Goal: Transaction & Acquisition: Book appointment/travel/reservation

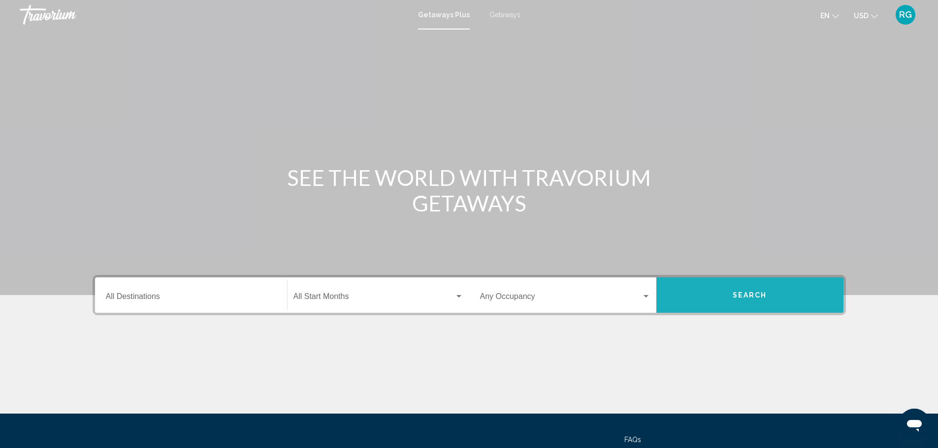
click at [707, 293] on button "Search" at bounding box center [749, 295] width 187 height 35
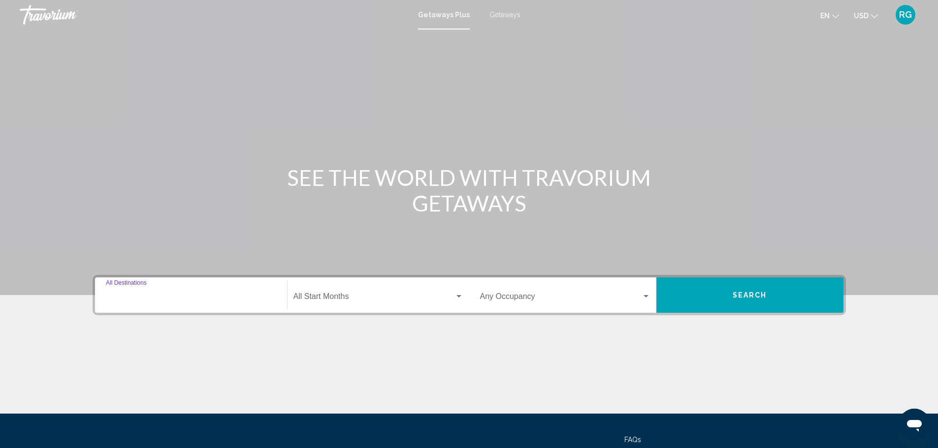
click at [254, 298] on input "Destination All Destinations" at bounding box center [191, 298] width 170 height 9
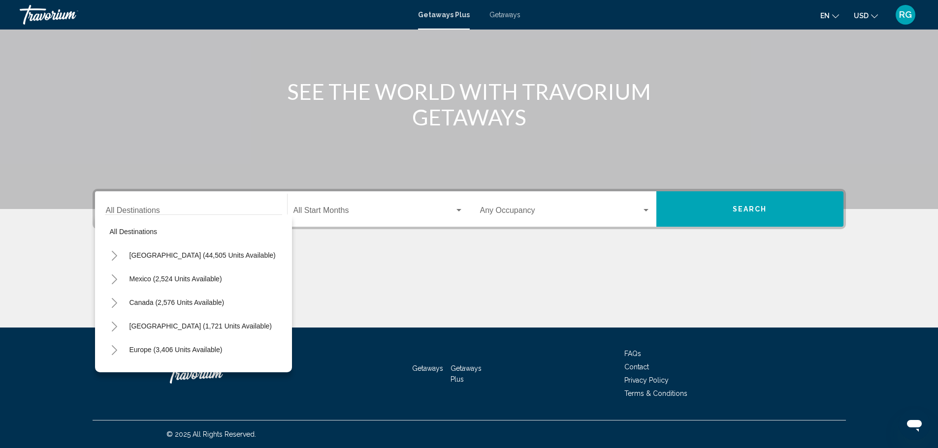
click at [178, 203] on div "Destination All Destinations" at bounding box center [191, 209] width 170 height 31
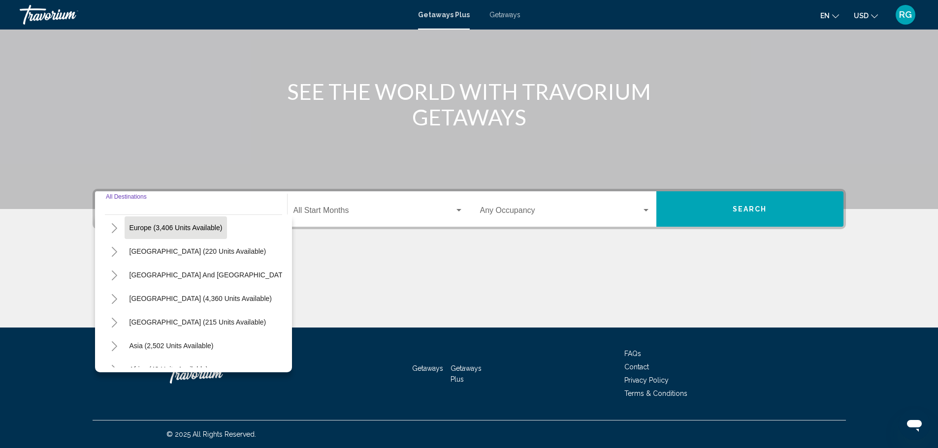
scroll to position [98, 0]
click at [182, 256] on button "Europe (3,406 units available)" at bounding box center [176, 251] width 103 height 23
type input "**********"
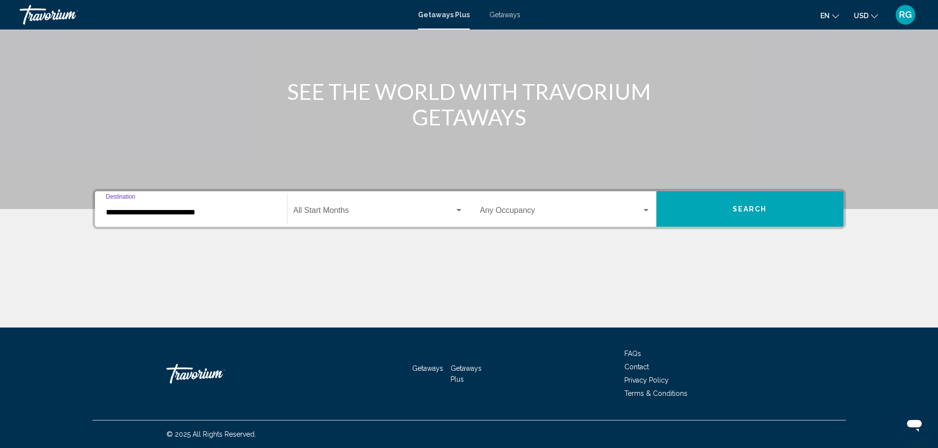
click at [330, 216] on span "Search widget" at bounding box center [373, 212] width 161 height 9
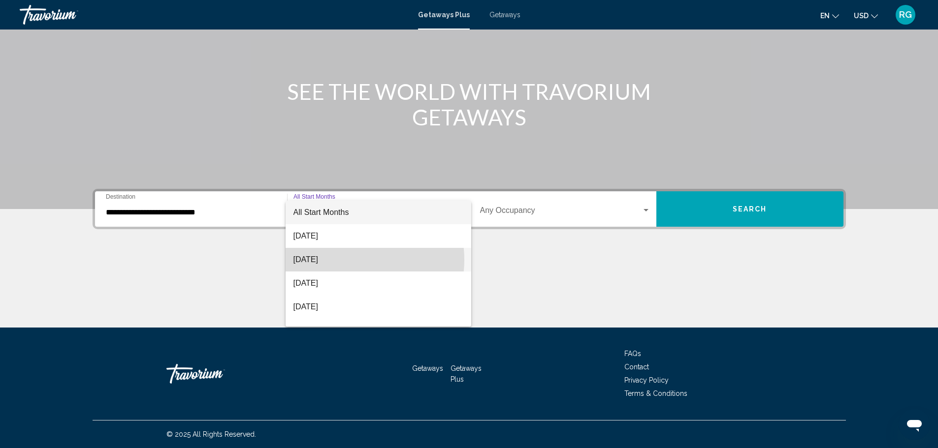
click at [348, 260] on span "[DATE]" at bounding box center [378, 260] width 170 height 24
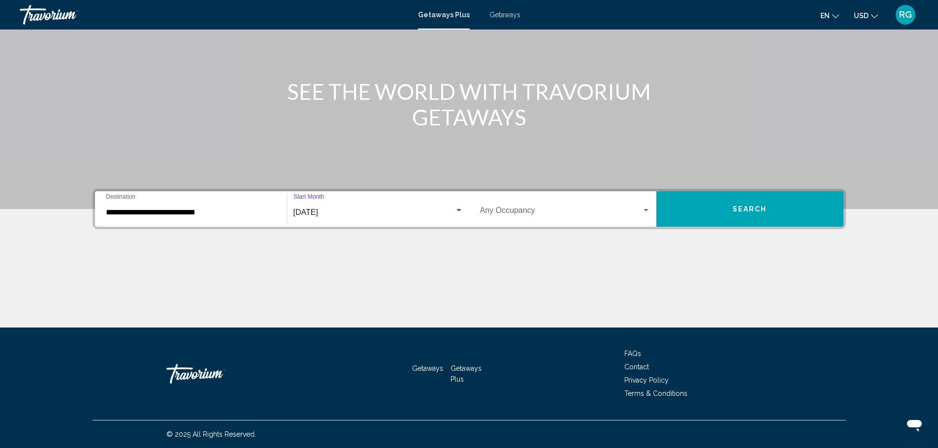
click at [574, 213] on span "Search widget" at bounding box center [560, 212] width 161 height 9
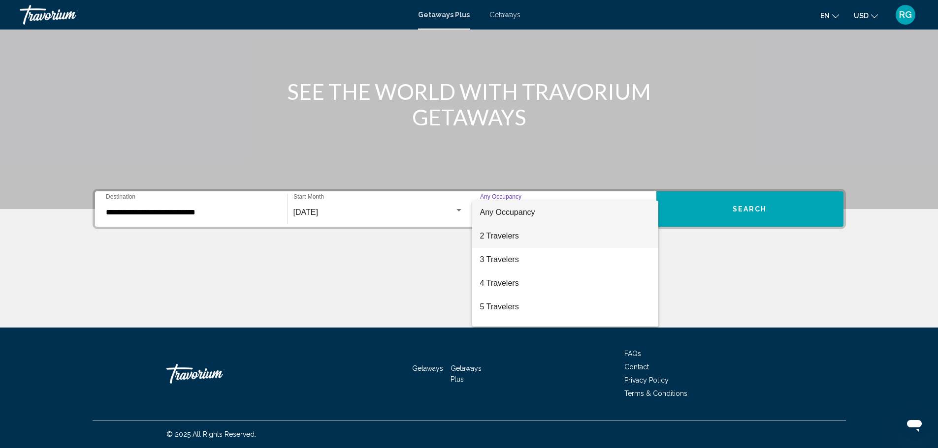
click at [571, 237] on span "2 Travelers" at bounding box center [565, 236] width 170 height 24
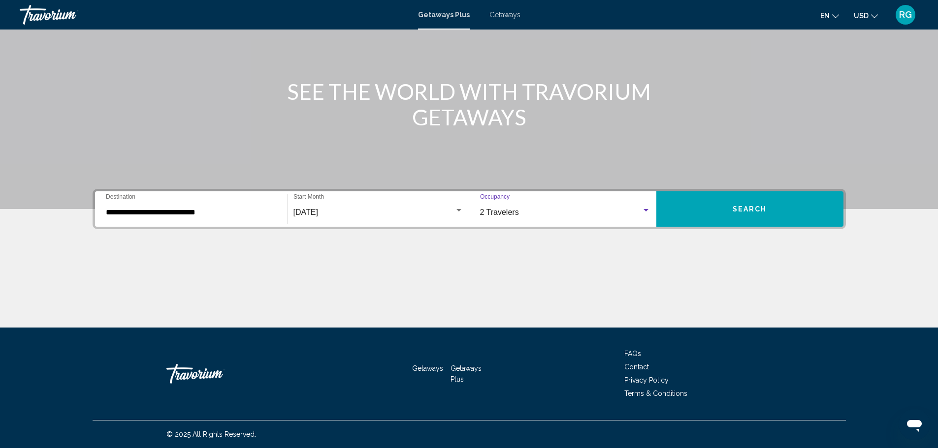
click at [742, 213] on span "Search" at bounding box center [750, 210] width 34 height 8
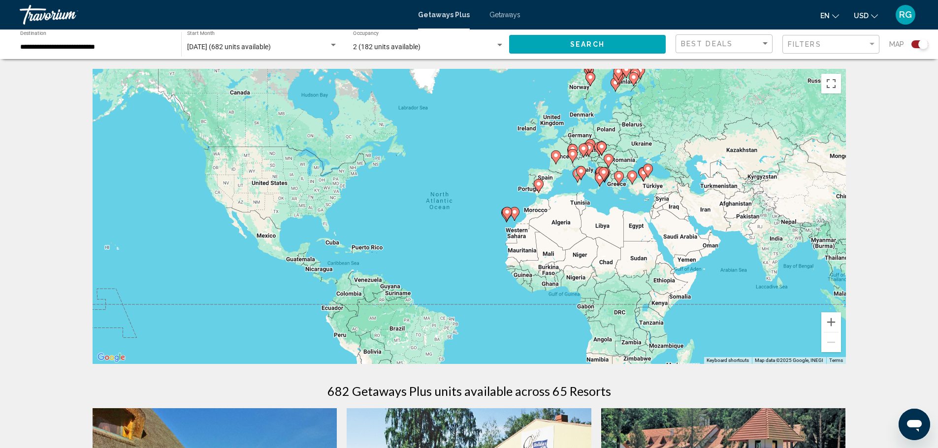
click at [599, 172] on icon "Main content" at bounding box center [603, 174] width 9 height 13
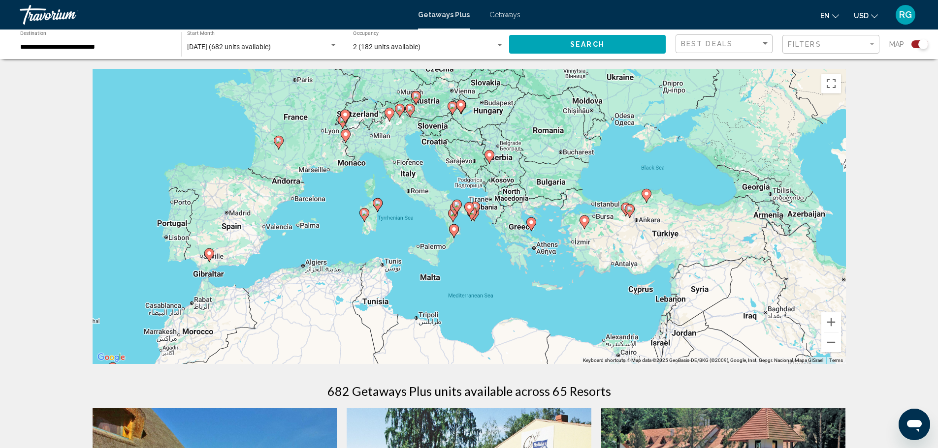
click at [455, 209] on icon "Main content" at bounding box center [456, 206] width 9 height 13
type input "**********"
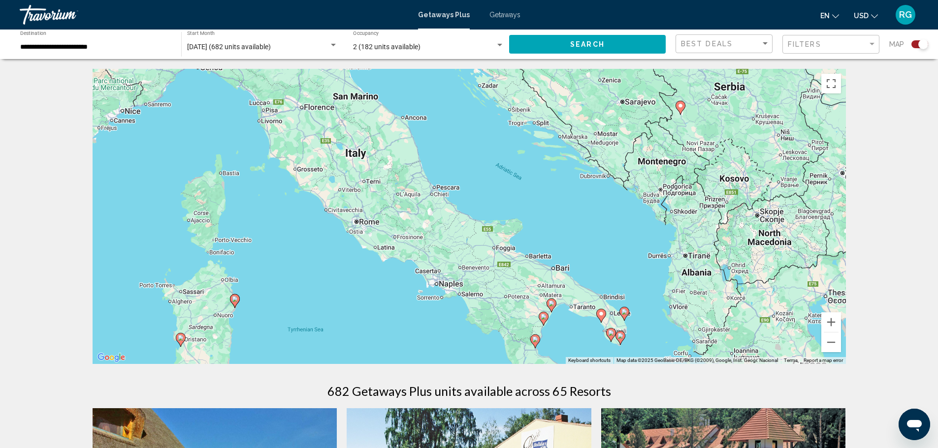
drag, startPoint x: 422, startPoint y: 181, endPoint x: 507, endPoint y: 281, distance: 130.6
click at [507, 281] on div "To activate drag with keyboard, press Alt + Enter. Once in keyboard drag state,…" at bounding box center [469, 216] width 753 height 295
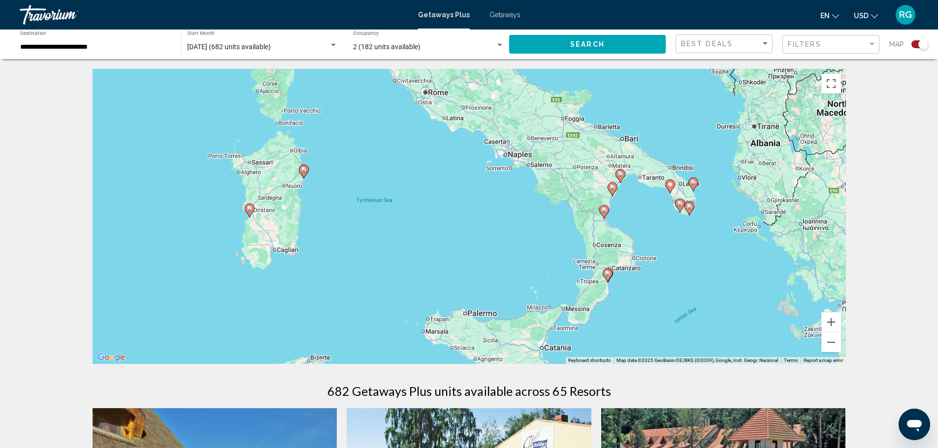
drag, startPoint x: 325, startPoint y: 284, endPoint x: 396, endPoint y: 150, distance: 151.7
click at [396, 150] on div "To activate drag with keyboard, press Alt + Enter. Once in keyboard drag state,…" at bounding box center [469, 216] width 753 height 295
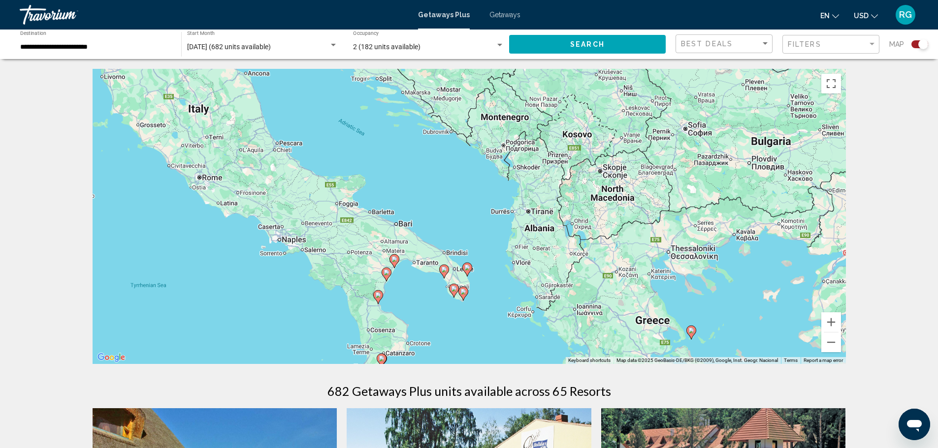
drag, startPoint x: 515, startPoint y: 208, endPoint x: 305, endPoint y: 284, distance: 223.3
click at [305, 284] on div "To activate drag with keyboard, press Alt + Enter. Once in keyboard drag state,…" at bounding box center [469, 216] width 753 height 295
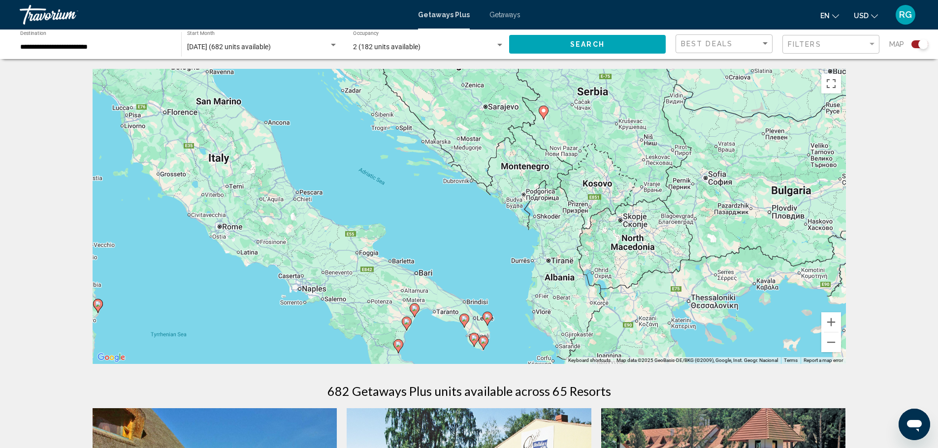
drag, startPoint x: 410, startPoint y: 236, endPoint x: 420, endPoint y: 252, distance: 18.2
click at [420, 252] on div "To activate drag with keyboard, press Alt + Enter. Once in keyboard drag state,…" at bounding box center [469, 216] width 753 height 295
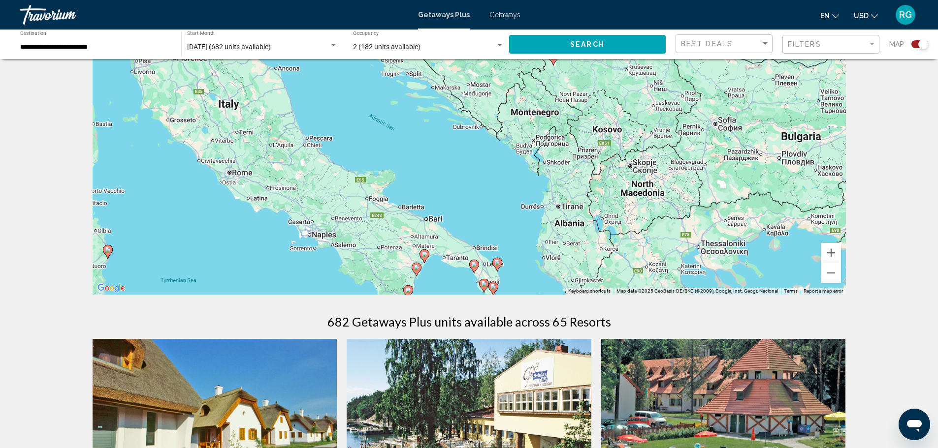
scroll to position [49, 0]
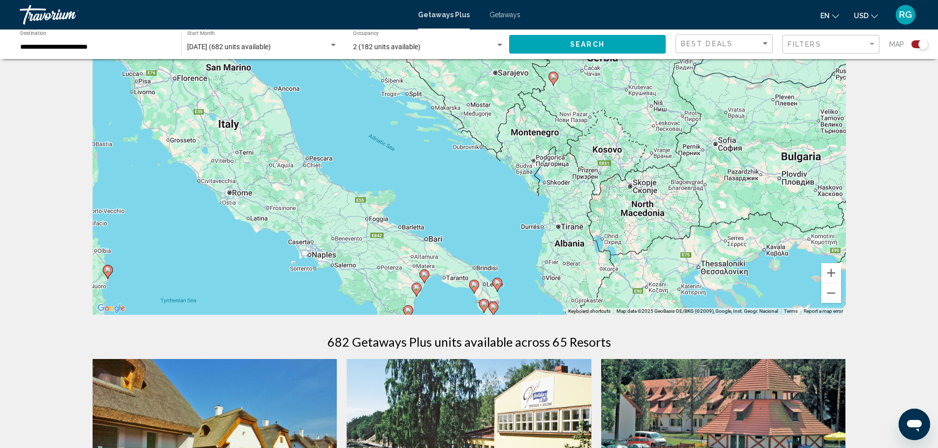
click at [426, 274] on image "Main content" at bounding box center [424, 275] width 6 height 6
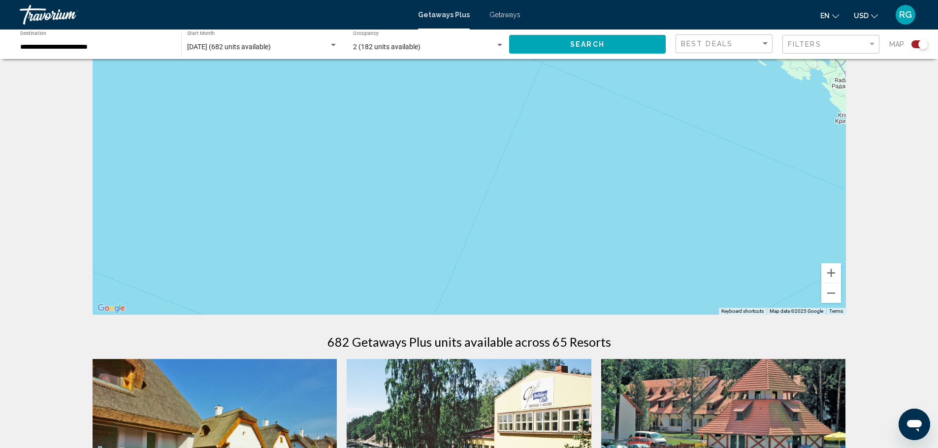
drag, startPoint x: 470, startPoint y: 260, endPoint x: 541, endPoint y: 136, distance: 142.9
click at [541, 137] on div "To navigate, press the arrow keys. To activate drag with keyboard, press Alt + …" at bounding box center [469, 167] width 753 height 295
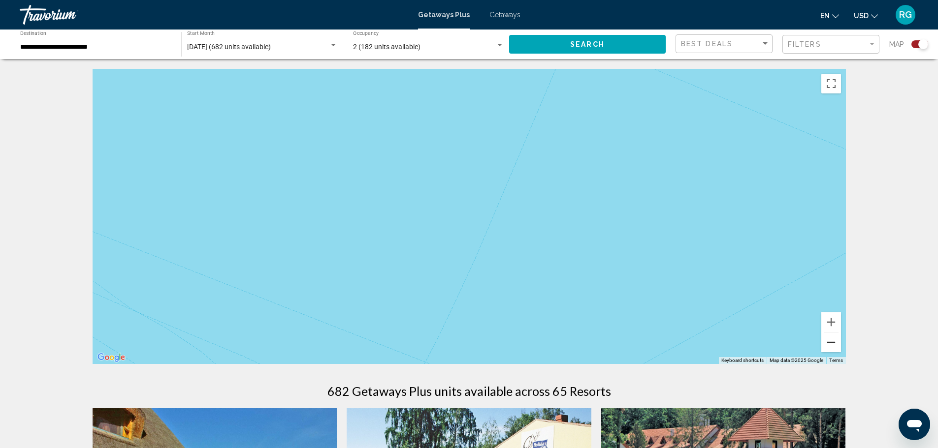
click at [828, 343] on button "Zoom out" at bounding box center [831, 343] width 20 height 20
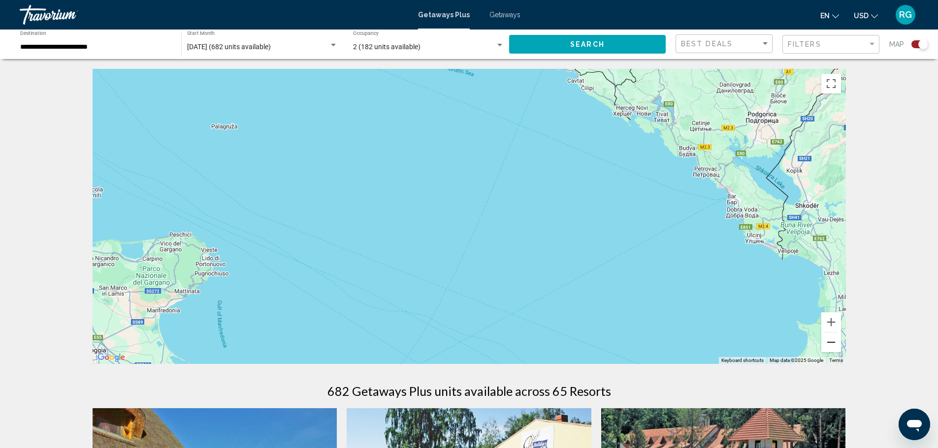
click at [828, 343] on button "Zoom out" at bounding box center [831, 343] width 20 height 20
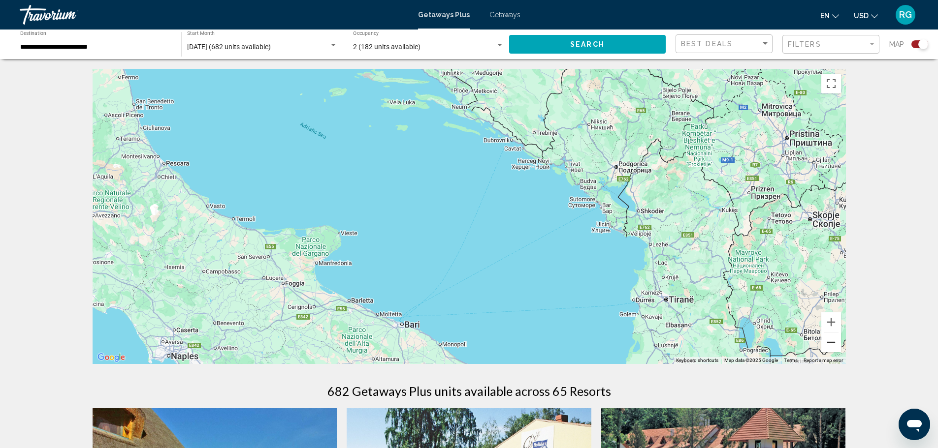
click at [828, 341] on button "Zoom out" at bounding box center [831, 343] width 20 height 20
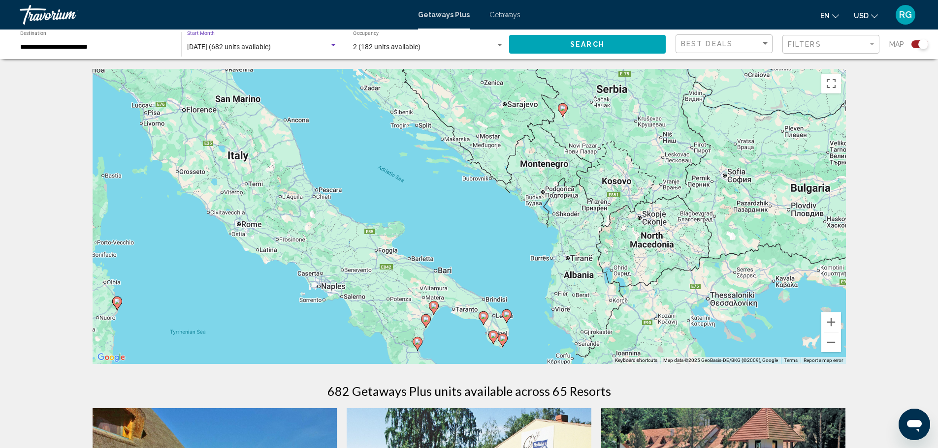
click at [334, 48] on div "Search widget" at bounding box center [333, 45] width 9 height 8
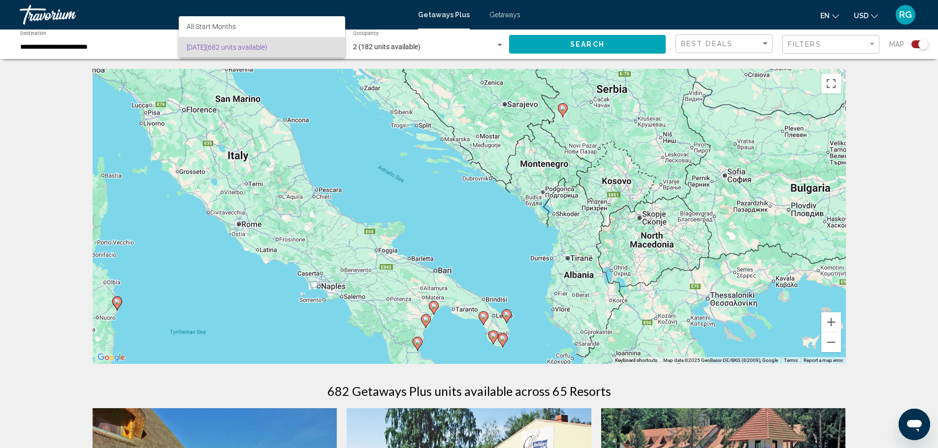
click at [333, 46] on span "[DATE] (682 units available)" at bounding box center [262, 47] width 151 height 21
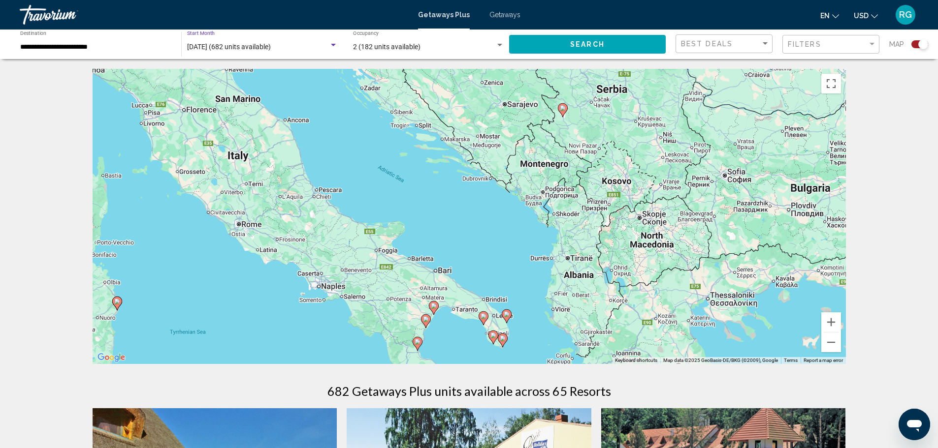
click at [333, 46] on div "Search widget" at bounding box center [333, 45] width 9 height 8
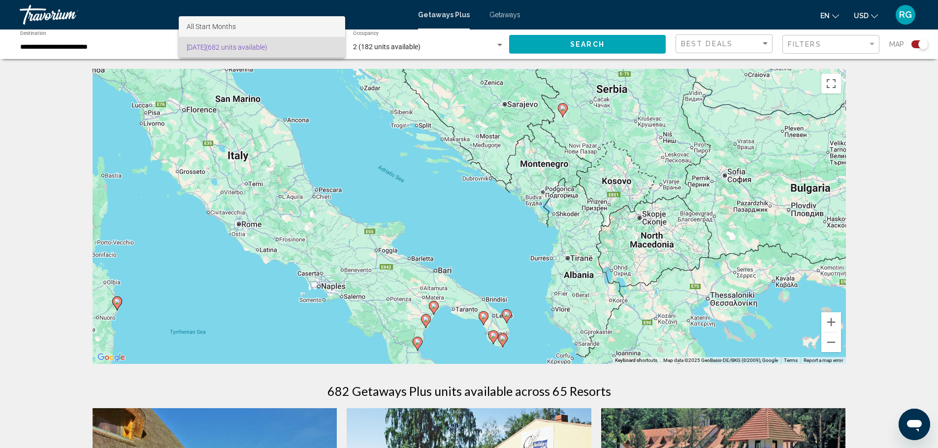
click at [278, 27] on span "All Start Months" at bounding box center [262, 26] width 151 height 21
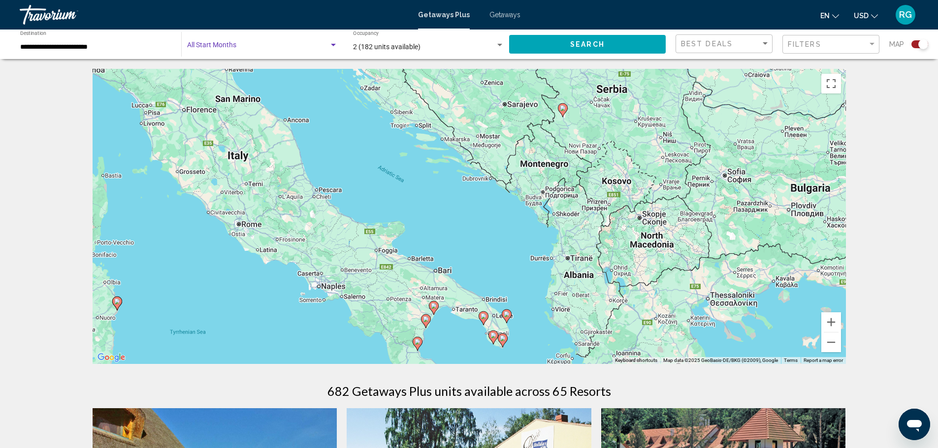
click at [330, 43] on div "Search widget" at bounding box center [333, 45] width 9 height 8
click at [129, 45] on div at bounding box center [469, 224] width 938 height 448
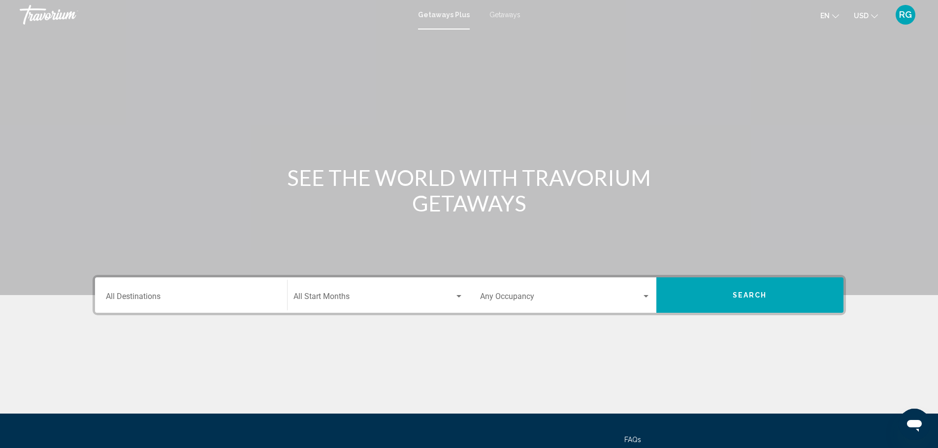
click at [246, 289] on div "Destination All Destinations" at bounding box center [191, 295] width 170 height 31
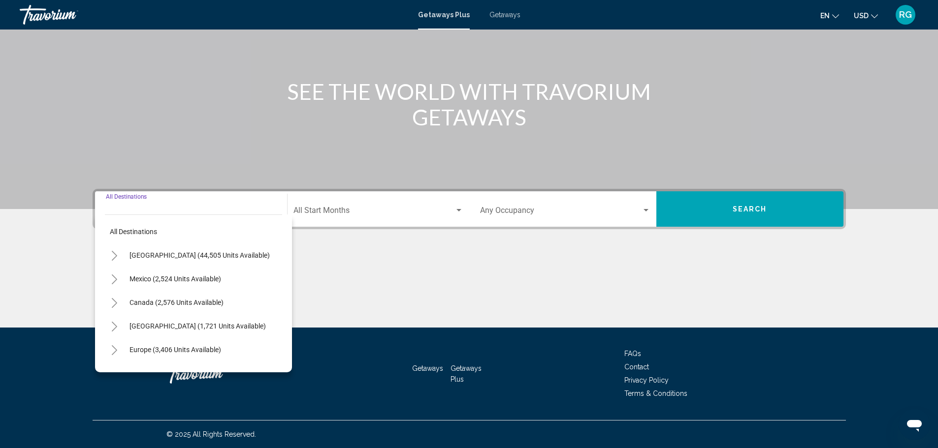
scroll to position [98, 0]
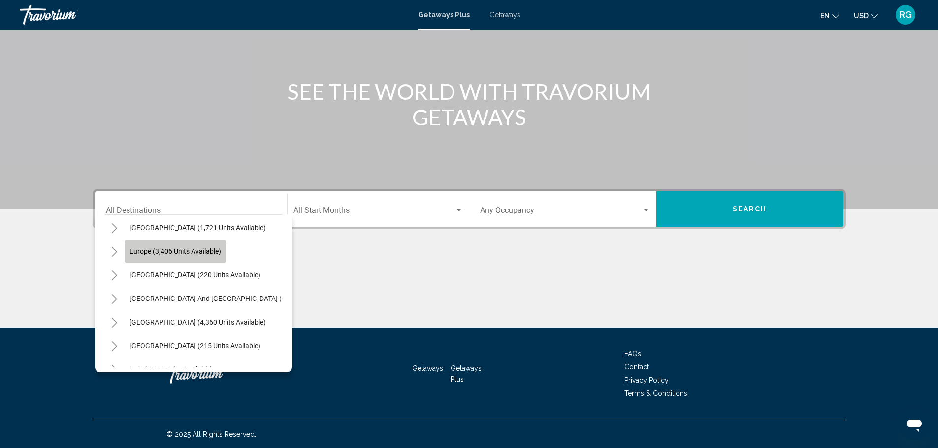
click at [224, 250] on button "Europe (3,406 units available)" at bounding box center [175, 251] width 101 height 23
type input "**********"
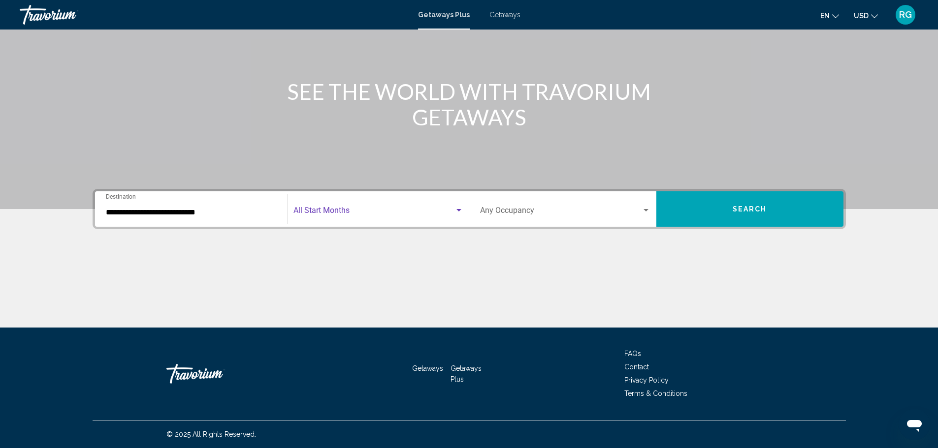
click at [374, 214] on span "Search widget" at bounding box center [373, 212] width 161 height 9
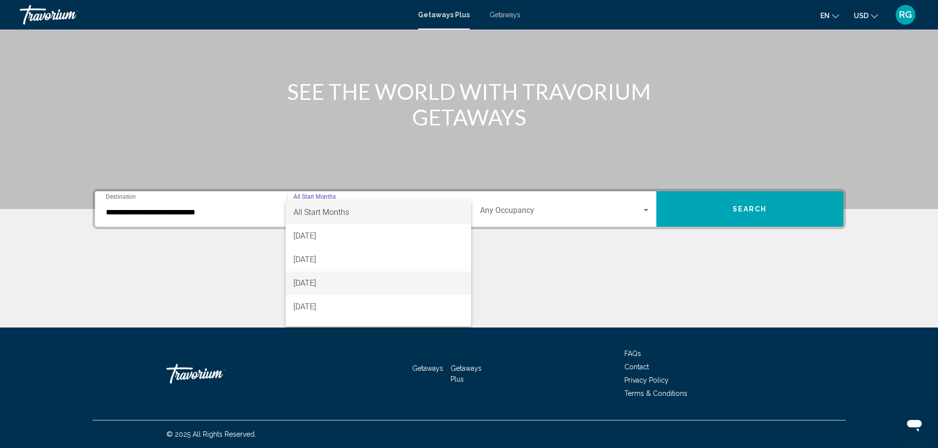
click at [380, 283] on span "[DATE]" at bounding box center [378, 284] width 170 height 24
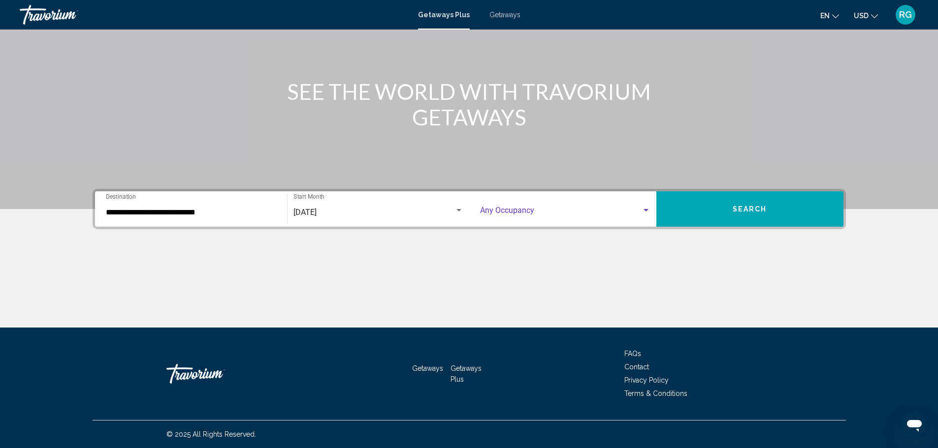
click at [531, 215] on span "Search widget" at bounding box center [560, 212] width 161 height 9
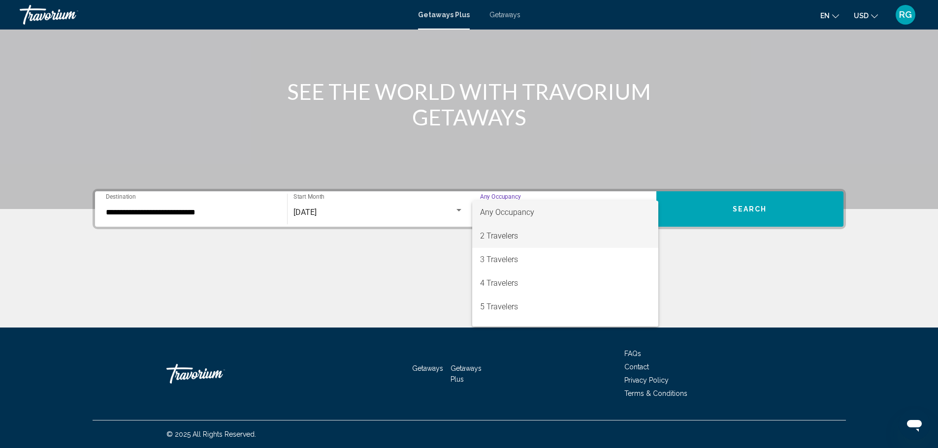
click at [532, 235] on span "2 Travelers" at bounding box center [565, 236] width 170 height 24
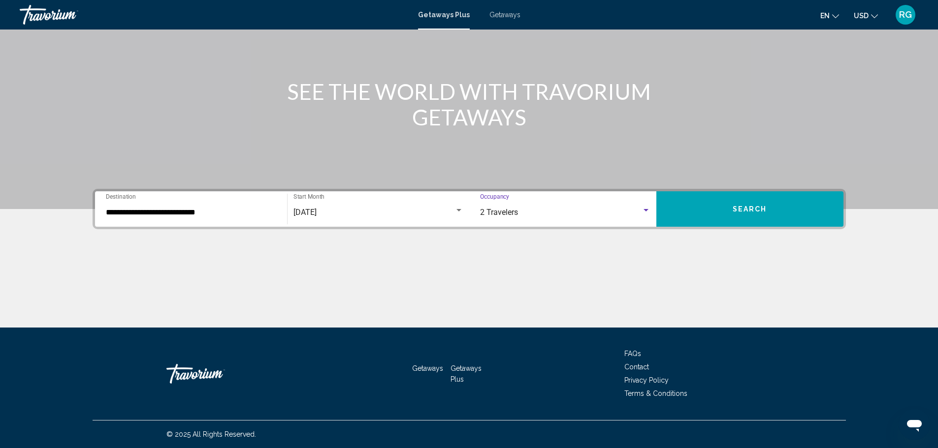
click at [760, 208] on span "Search" at bounding box center [750, 210] width 34 height 8
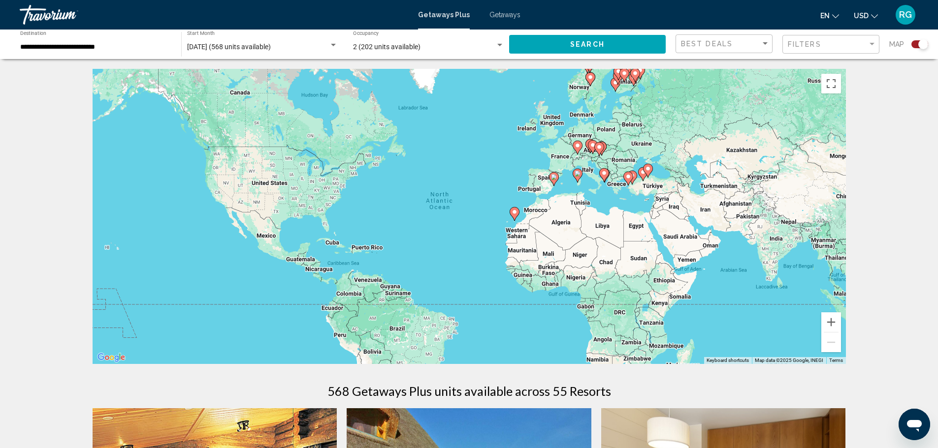
click at [586, 180] on div "To activate drag with keyboard, press Alt + Enter. Once in keyboard drag state,…" at bounding box center [469, 216] width 753 height 295
click at [594, 178] on div "To activate drag with keyboard, press Alt + Enter. Once in keyboard drag state,…" at bounding box center [469, 216] width 753 height 295
click at [605, 176] on g "Main content" at bounding box center [604, 175] width 10 height 14
click at [605, 176] on icon "Main content" at bounding box center [603, 175] width 9 height 13
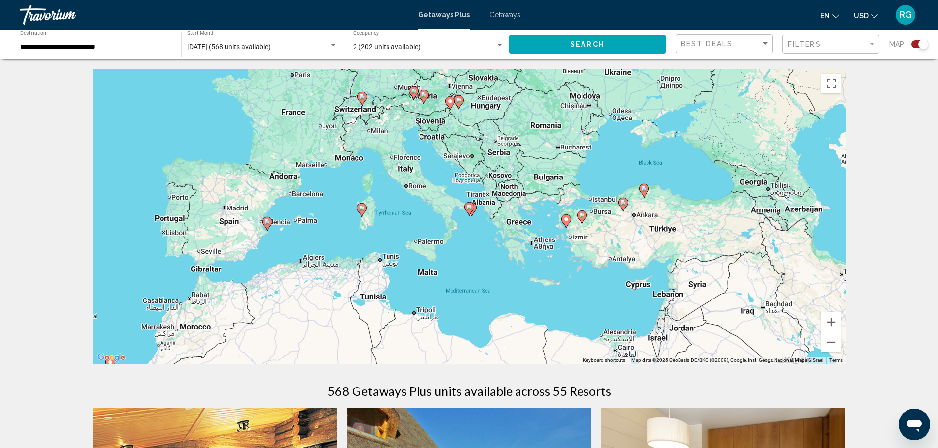
click at [469, 212] on icon "Main content" at bounding box center [468, 209] width 9 height 13
type input "**********"
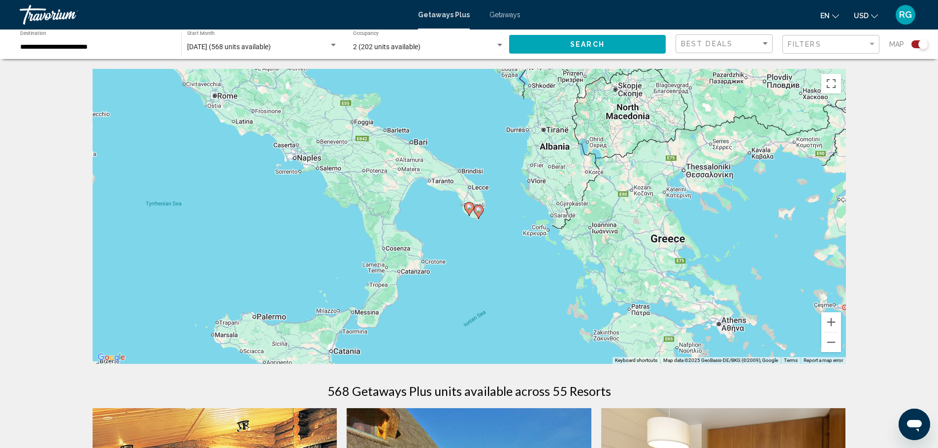
click at [470, 210] on icon "Main content" at bounding box center [468, 209] width 9 height 13
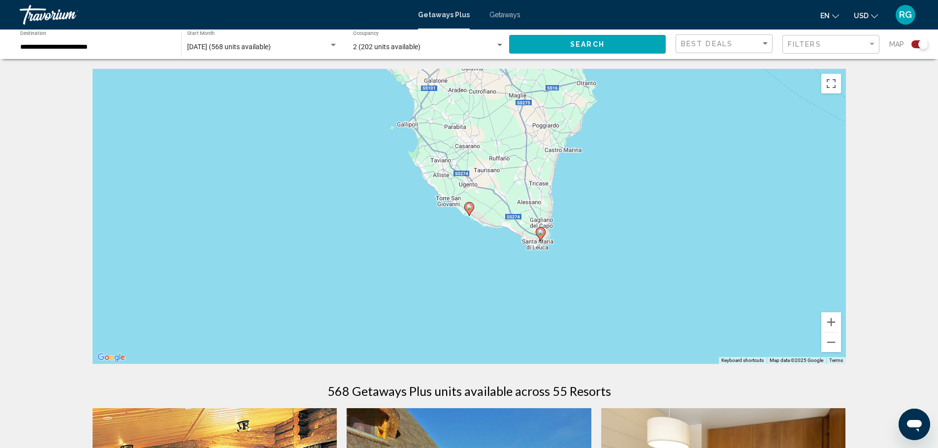
click at [471, 212] on icon "Main content" at bounding box center [469, 209] width 10 height 14
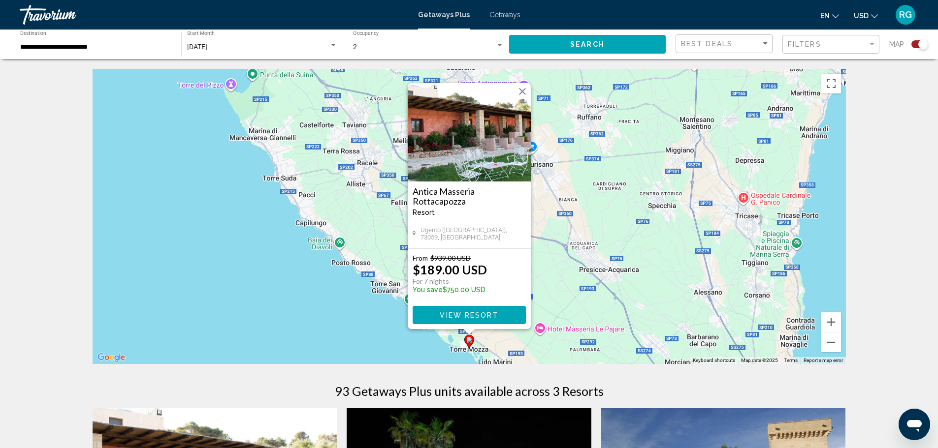
click at [518, 91] on button "Close" at bounding box center [522, 91] width 15 height 15
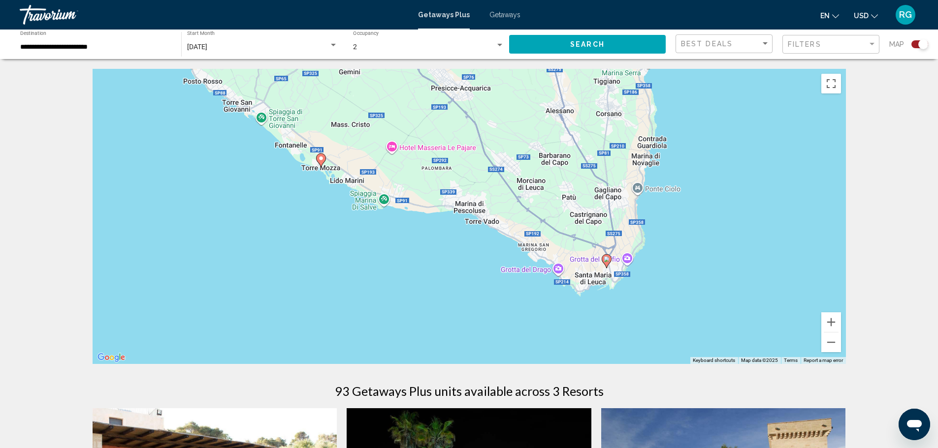
drag, startPoint x: 538, startPoint y: 277, endPoint x: 389, endPoint y: 93, distance: 236.6
click at [389, 93] on div "To activate drag with keyboard, press Alt + Enter. Once in keyboard drag state,…" at bounding box center [469, 216] width 753 height 295
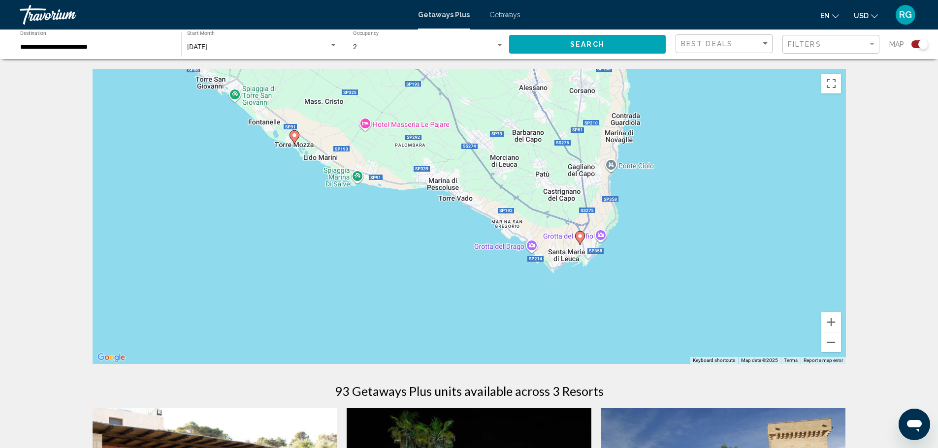
click at [578, 239] on image "Main content" at bounding box center [580, 236] width 6 height 6
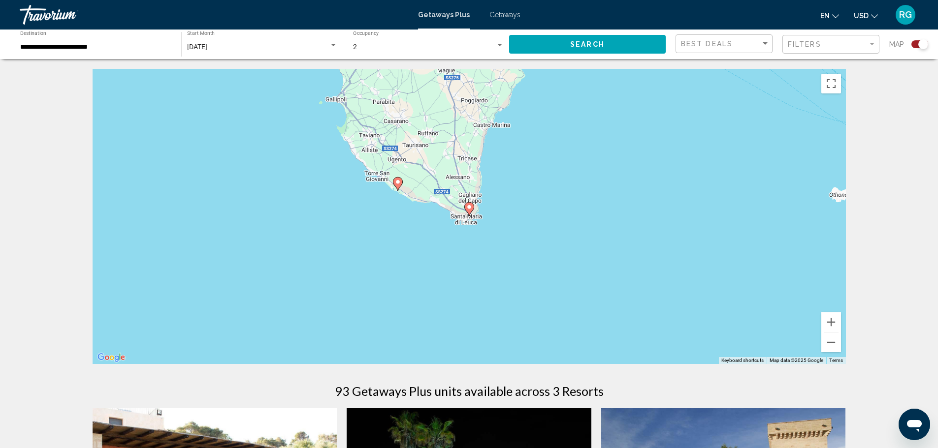
click at [470, 210] on icon "Main content" at bounding box center [468, 209] width 9 height 13
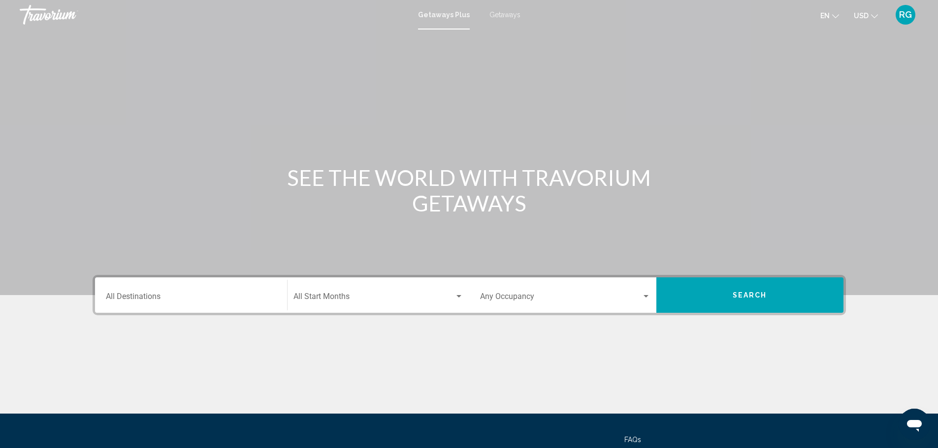
click at [245, 297] on input "Destination All Destinations" at bounding box center [191, 298] width 170 height 9
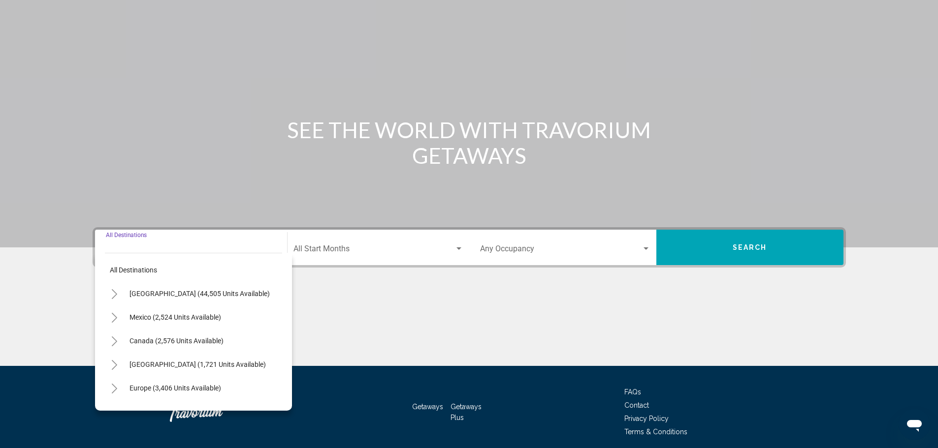
scroll to position [86, 0]
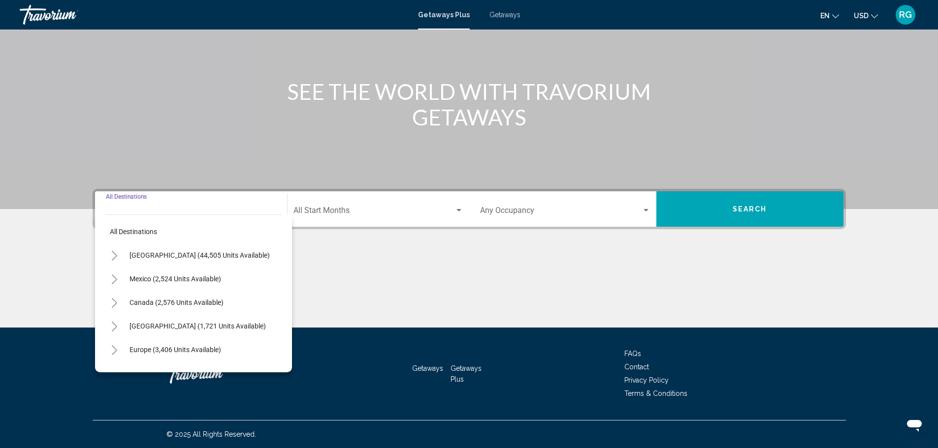
click at [226, 350] on div "Europe (3,406 units available)" at bounding box center [193, 350] width 177 height 24
click at [183, 346] on span "Europe (3,406 units available)" at bounding box center [175, 350] width 92 height 8
type input "**********"
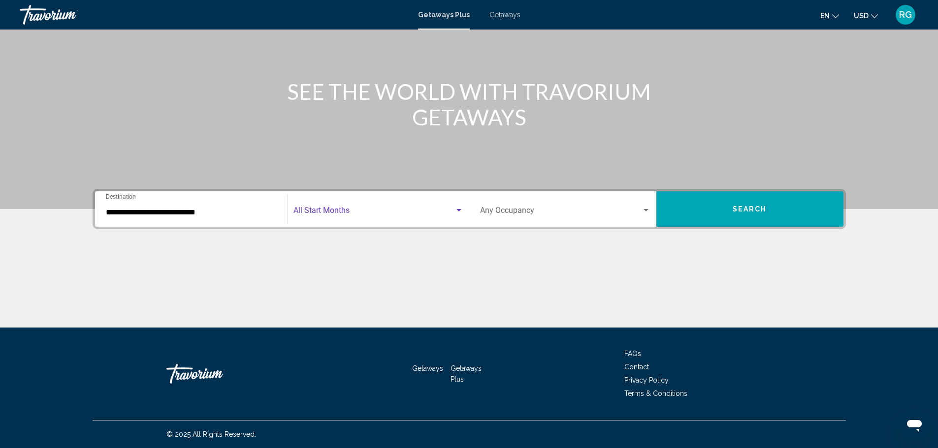
click at [391, 213] on span "Search widget" at bounding box center [373, 212] width 161 height 9
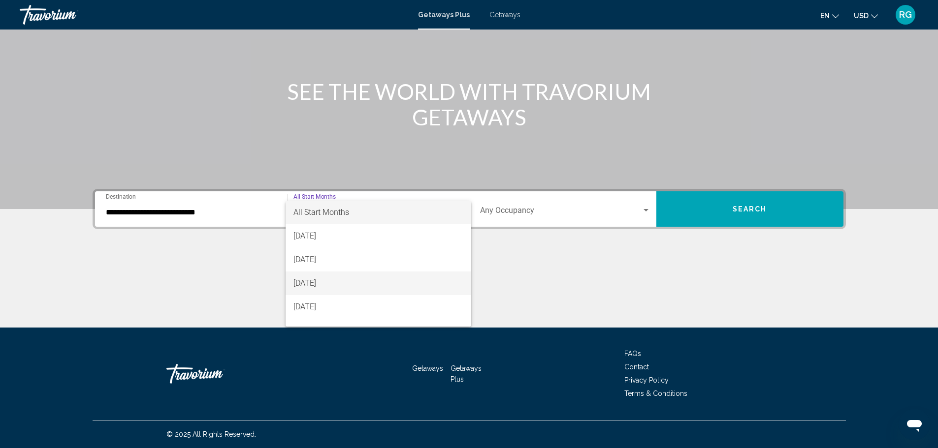
click at [378, 287] on span "[DATE]" at bounding box center [378, 284] width 170 height 24
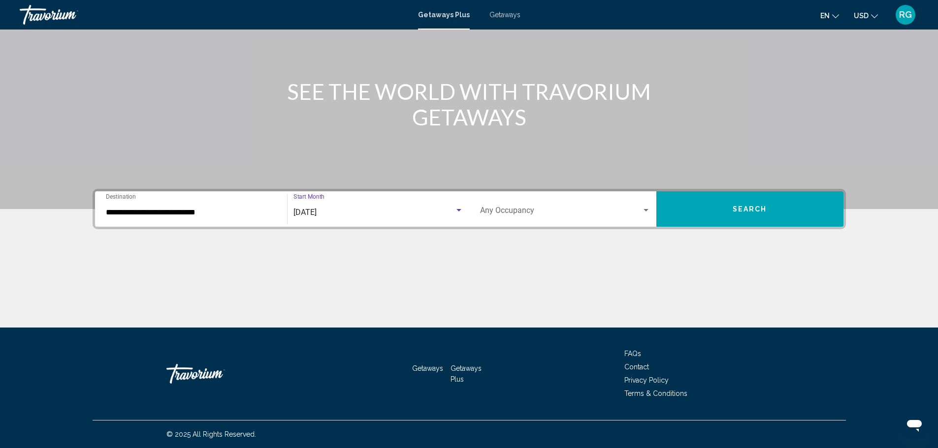
click at [535, 208] on span "Search widget" at bounding box center [560, 212] width 161 height 9
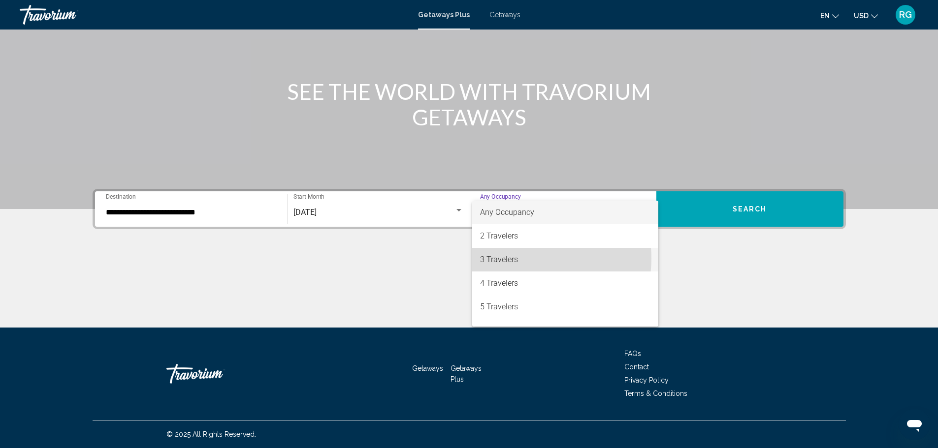
click at [528, 258] on span "3 Travelers" at bounding box center [565, 260] width 170 height 24
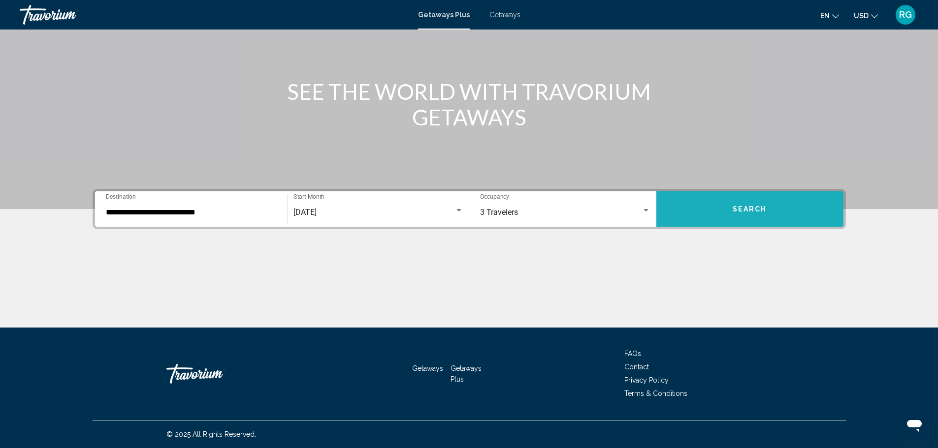
click at [754, 211] on span "Search" at bounding box center [750, 210] width 34 height 8
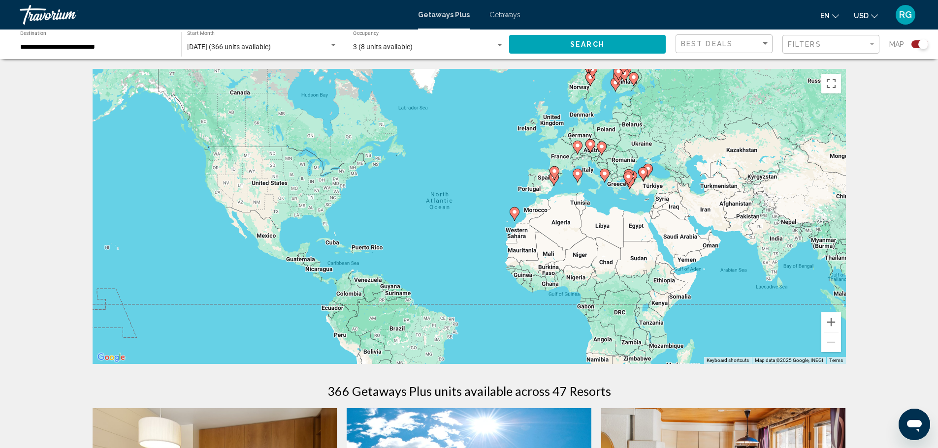
click at [602, 179] on gmp-advanced-marker "Main content" at bounding box center [605, 175] width 10 height 15
click at [597, 173] on div "To activate drag with keyboard, press Alt + Enter. Once in keyboard drag state,…" at bounding box center [469, 216] width 753 height 295
click at [830, 321] on button "Zoom in" at bounding box center [831, 323] width 20 height 20
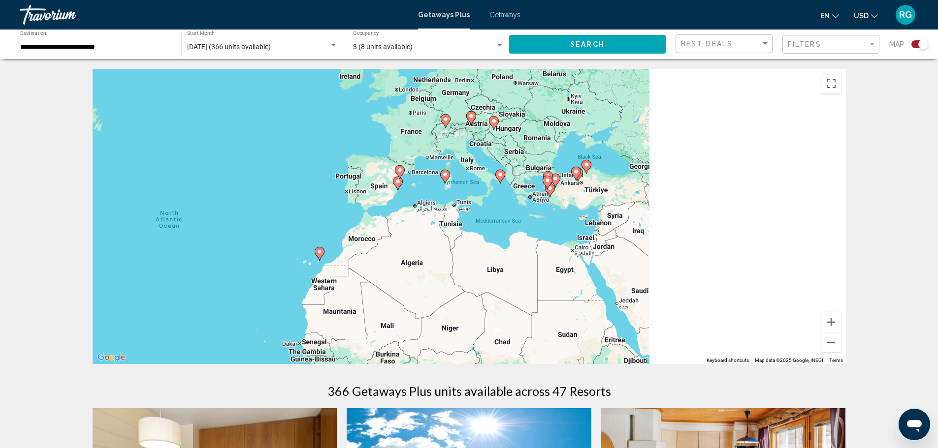
drag, startPoint x: 751, startPoint y: 235, endPoint x: 441, endPoint y: 275, distance: 312.8
click at [440, 275] on div "To activate drag with keyboard, press Alt + Enter. Once in keyboard drag state,…" at bounding box center [469, 216] width 753 height 295
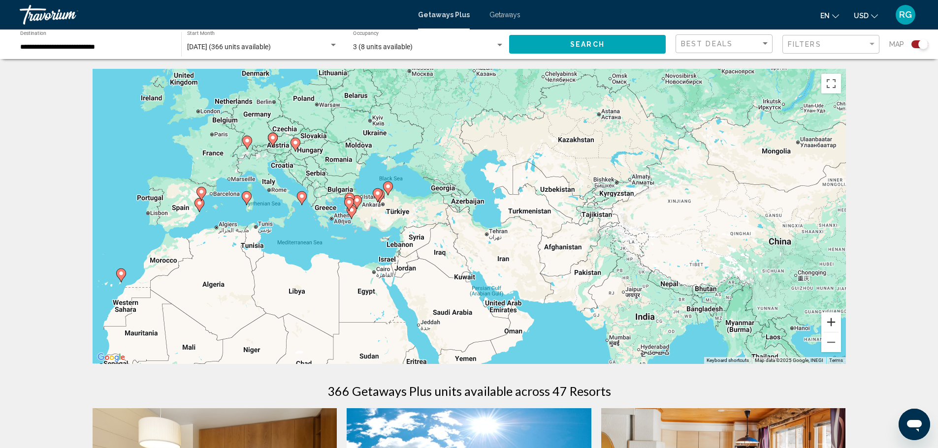
click at [831, 321] on button "Zoom in" at bounding box center [831, 323] width 20 height 20
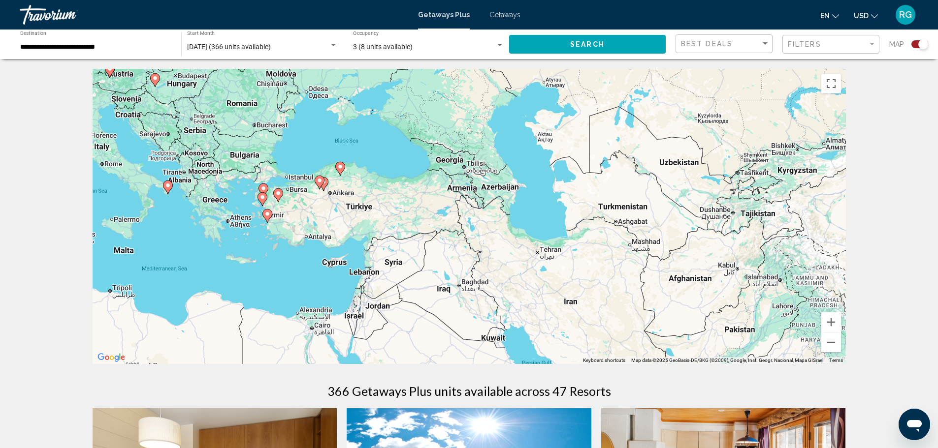
drag, startPoint x: 284, startPoint y: 258, endPoint x: 435, endPoint y: 256, distance: 151.2
click at [445, 258] on div "To activate drag with keyboard, press Alt + Enter. Once in keyboard drag state,…" at bounding box center [469, 216] width 753 height 295
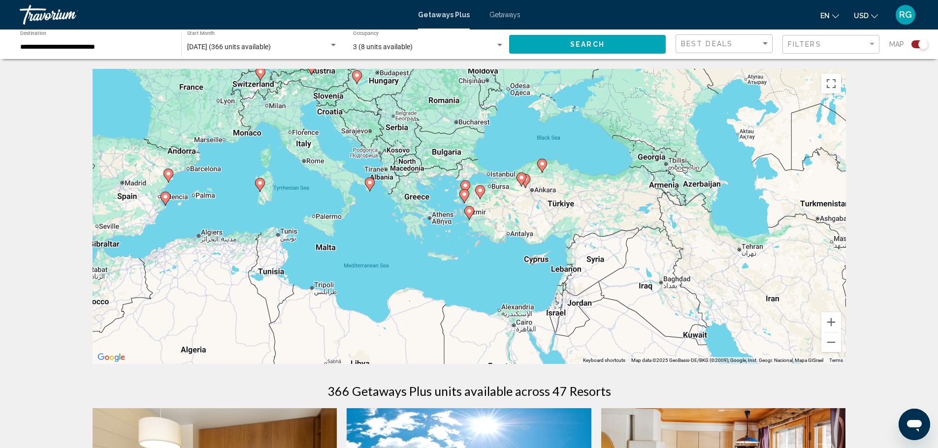
click at [370, 185] on image "Main content" at bounding box center [370, 183] width 6 height 6
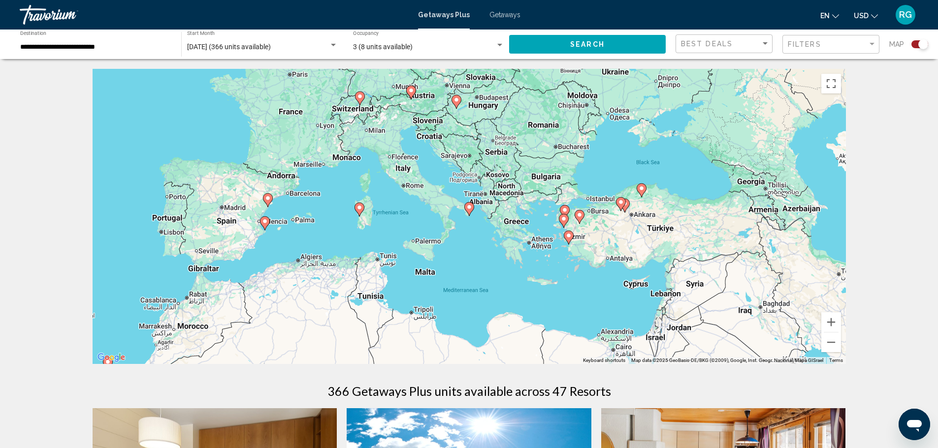
click at [467, 209] on image "Main content" at bounding box center [469, 207] width 6 height 6
type input "**********"
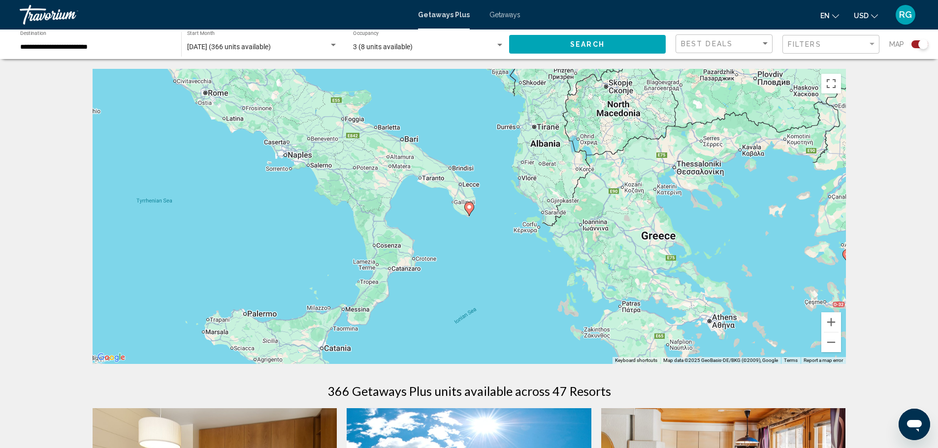
click at [467, 209] on image "Main content" at bounding box center [469, 207] width 6 height 6
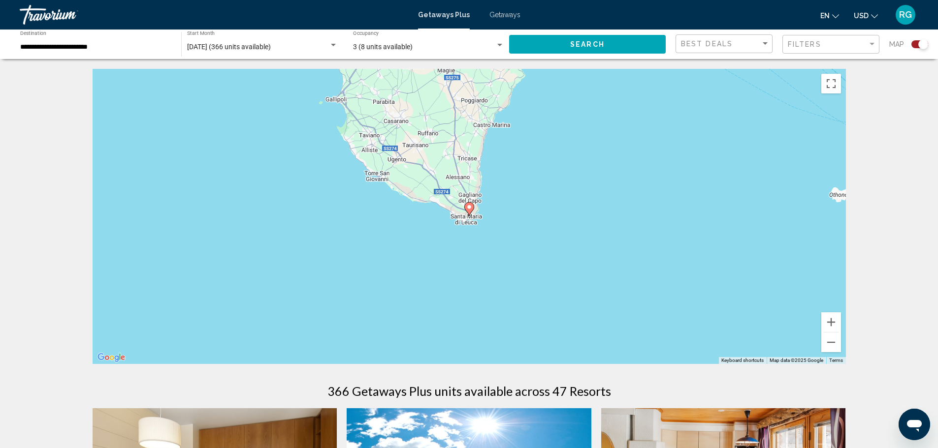
click at [467, 209] on image "Main content" at bounding box center [469, 207] width 6 height 6
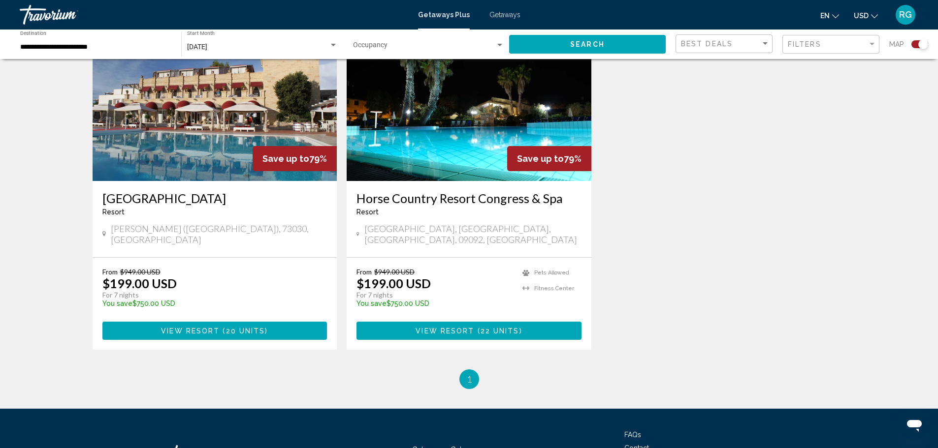
scroll to position [394, 0]
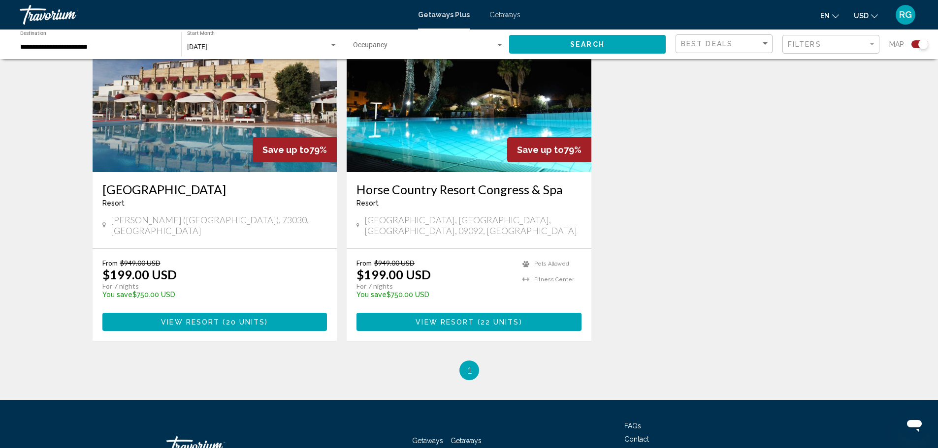
click at [183, 319] on span "View Resort" at bounding box center [190, 323] width 59 height 8
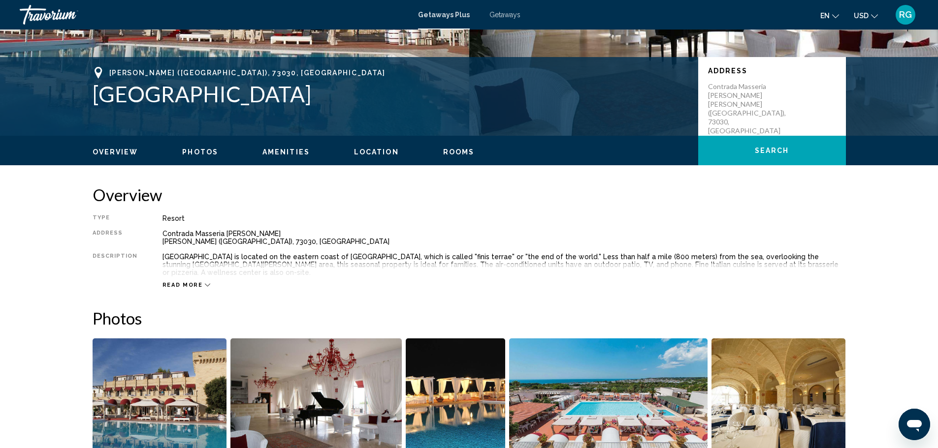
scroll to position [197, 0]
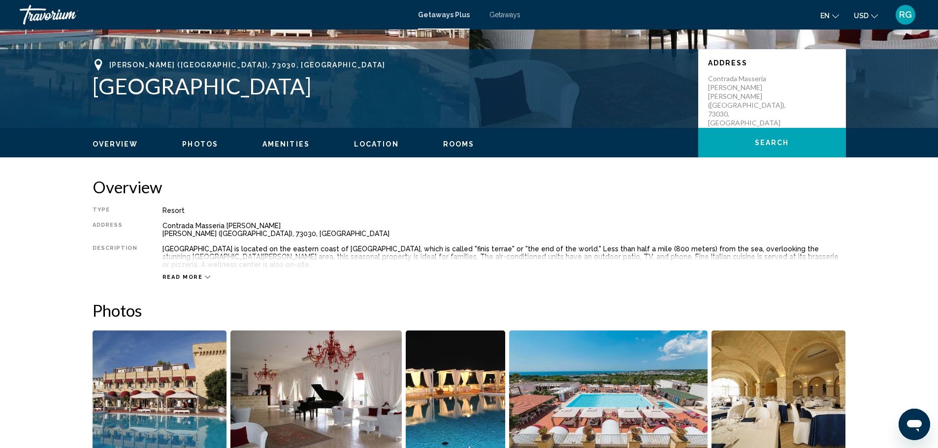
click at [199, 274] on div "Read more" at bounding box center [186, 277] width 48 height 6
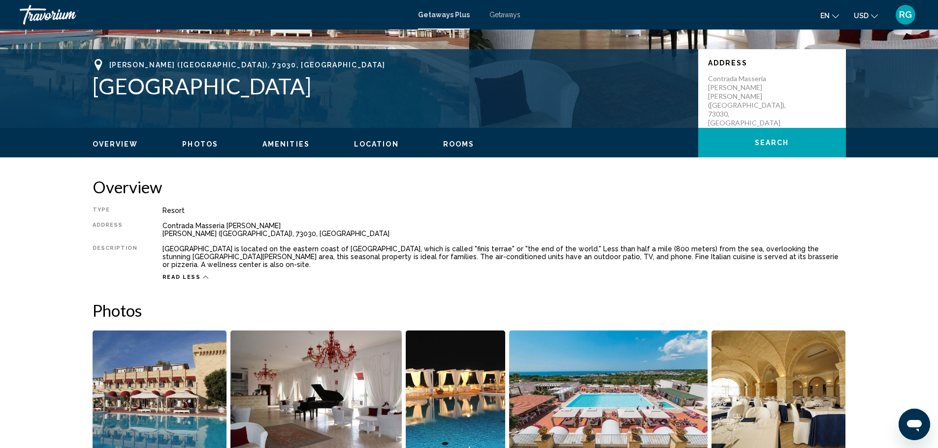
click at [203, 275] on icon "Main content" at bounding box center [205, 277] width 5 height 5
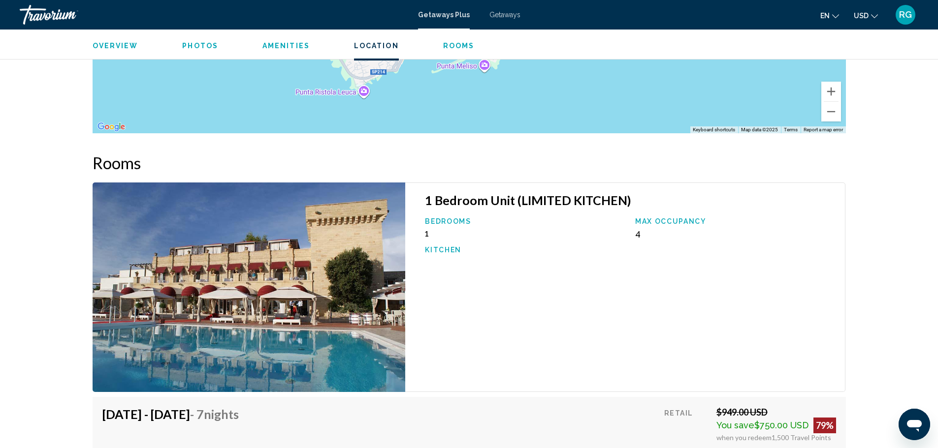
scroll to position [1322, 0]
click at [319, 242] on img "Main content" at bounding box center [249, 288] width 313 height 210
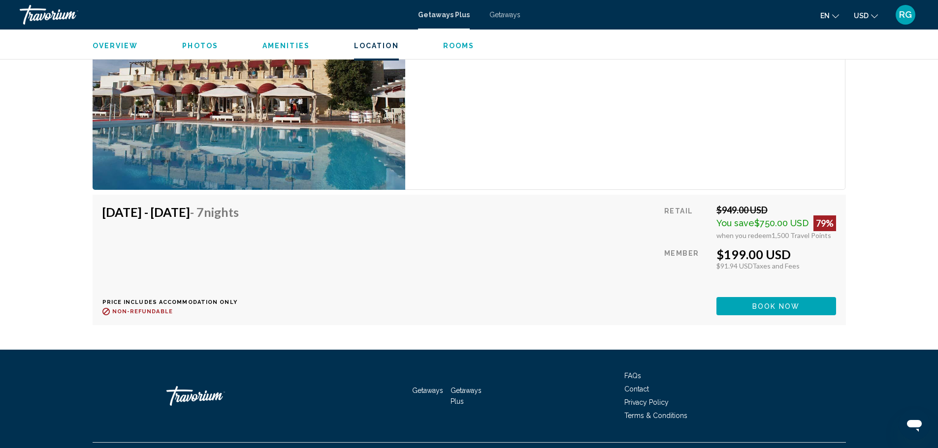
scroll to position [1525, 0]
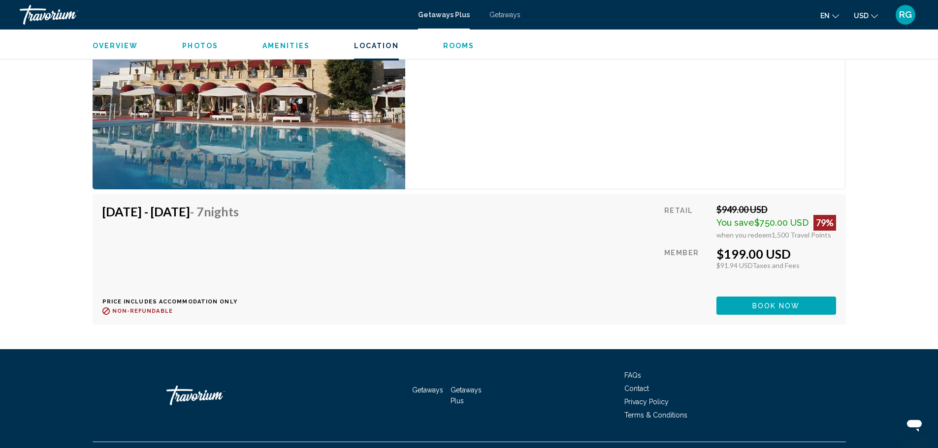
click at [458, 47] on span "Rooms" at bounding box center [459, 46] width 32 height 8
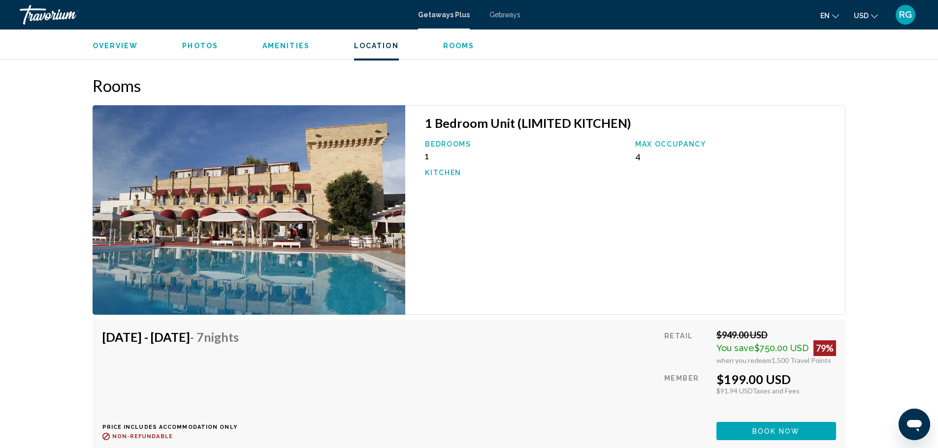
scroll to position [1395, 0]
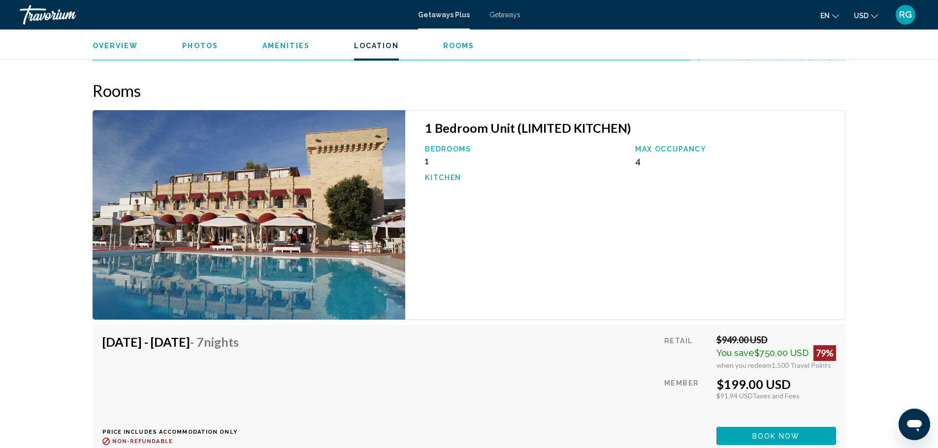
click at [504, 121] on h3 "1 Bedroom Unit (LIMITED KITCHEN)" at bounding box center [630, 128] width 410 height 15
click at [429, 145] on div "Bedrooms 1" at bounding box center [525, 155] width 210 height 21
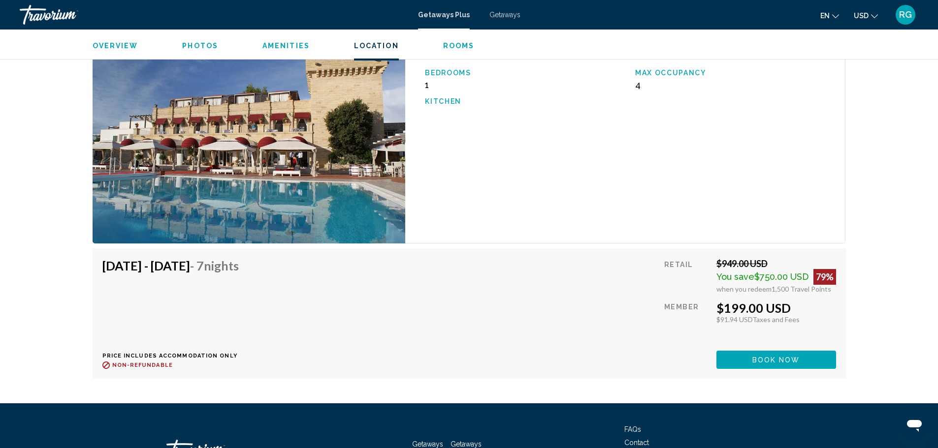
scroll to position [1525, 0]
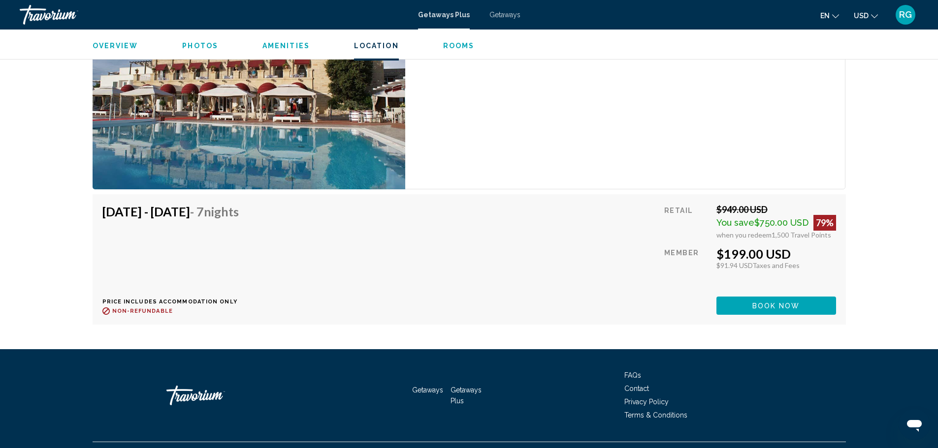
click at [765, 302] on span "Book now" at bounding box center [776, 306] width 48 height 8
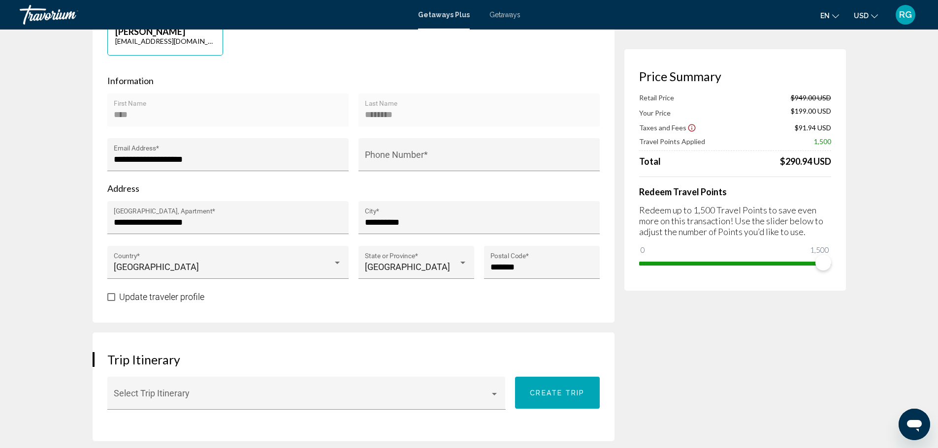
scroll to position [197, 0]
